Goal: Check status: Check status

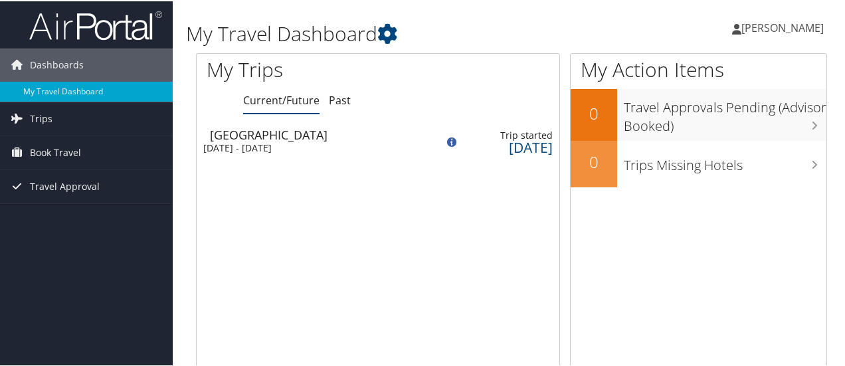
click at [369, 153] on td "Nashville Thu 28 Aug 2025 - Sun 31 Aug 2025" at bounding box center [310, 140] width 226 height 37
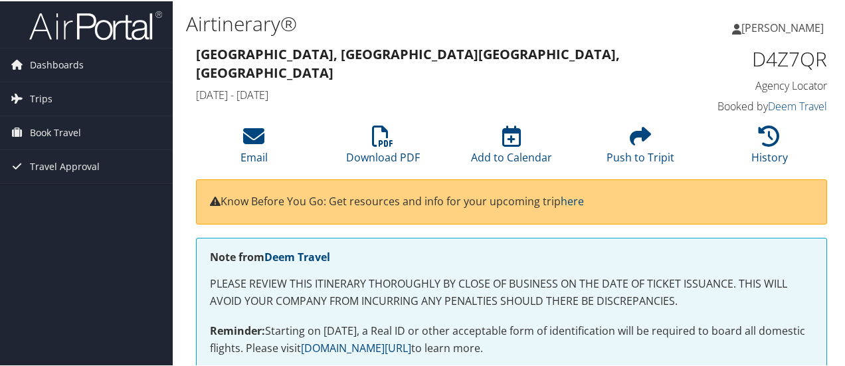
click at [409, 90] on div "[GEOGRAPHIC_DATA], [GEOGRAPHIC_DATA] [GEOGRAPHIC_DATA], [GEOGRAPHIC_DATA] [DATE…" at bounding box center [511, 80] width 651 height 76
